Goal: Find specific page/section: Find specific page/section

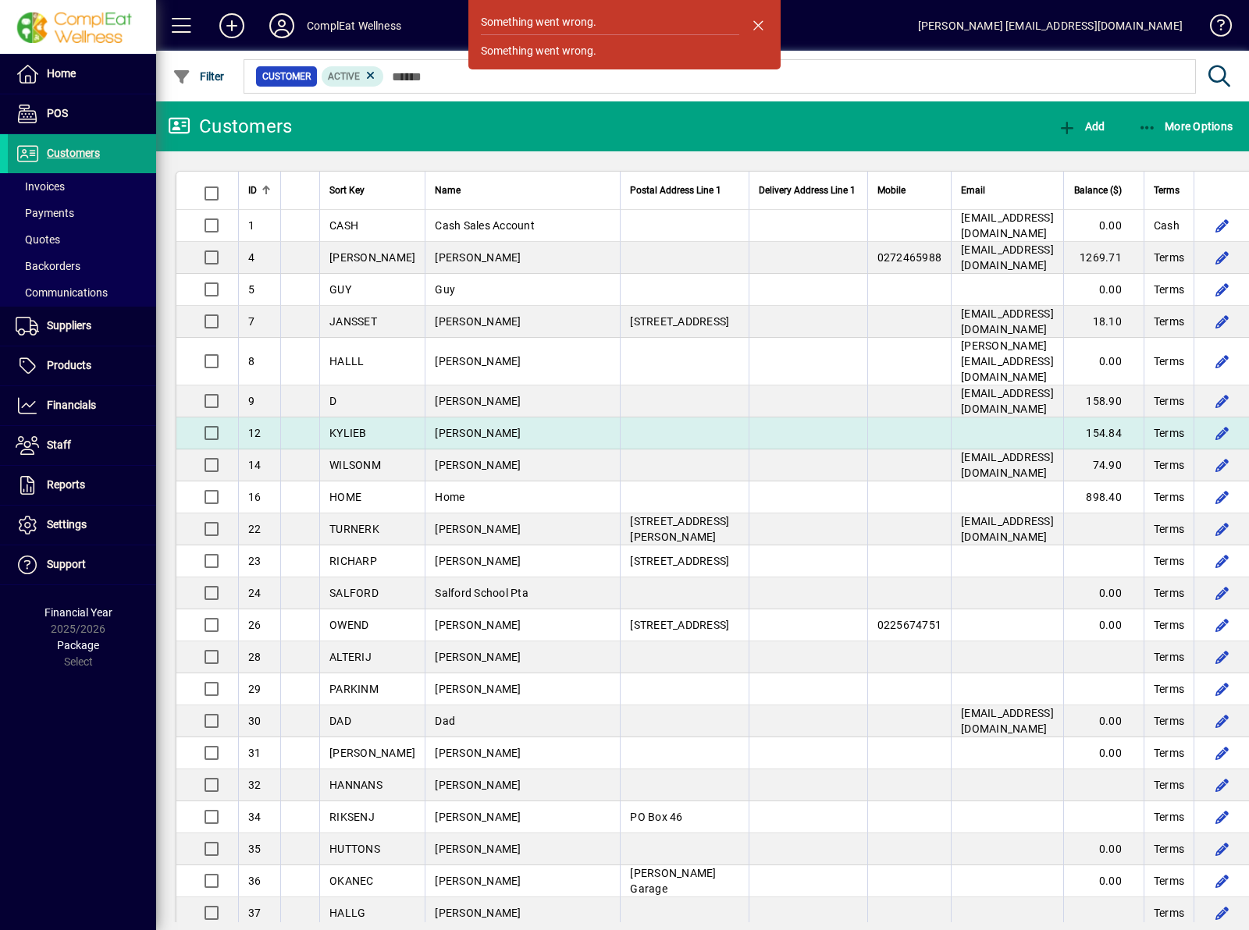
click at [468, 428] on td "[PERSON_NAME]" at bounding box center [522, 434] width 195 height 32
